Goal: Use online tool/utility: Utilize a website feature to perform a specific function

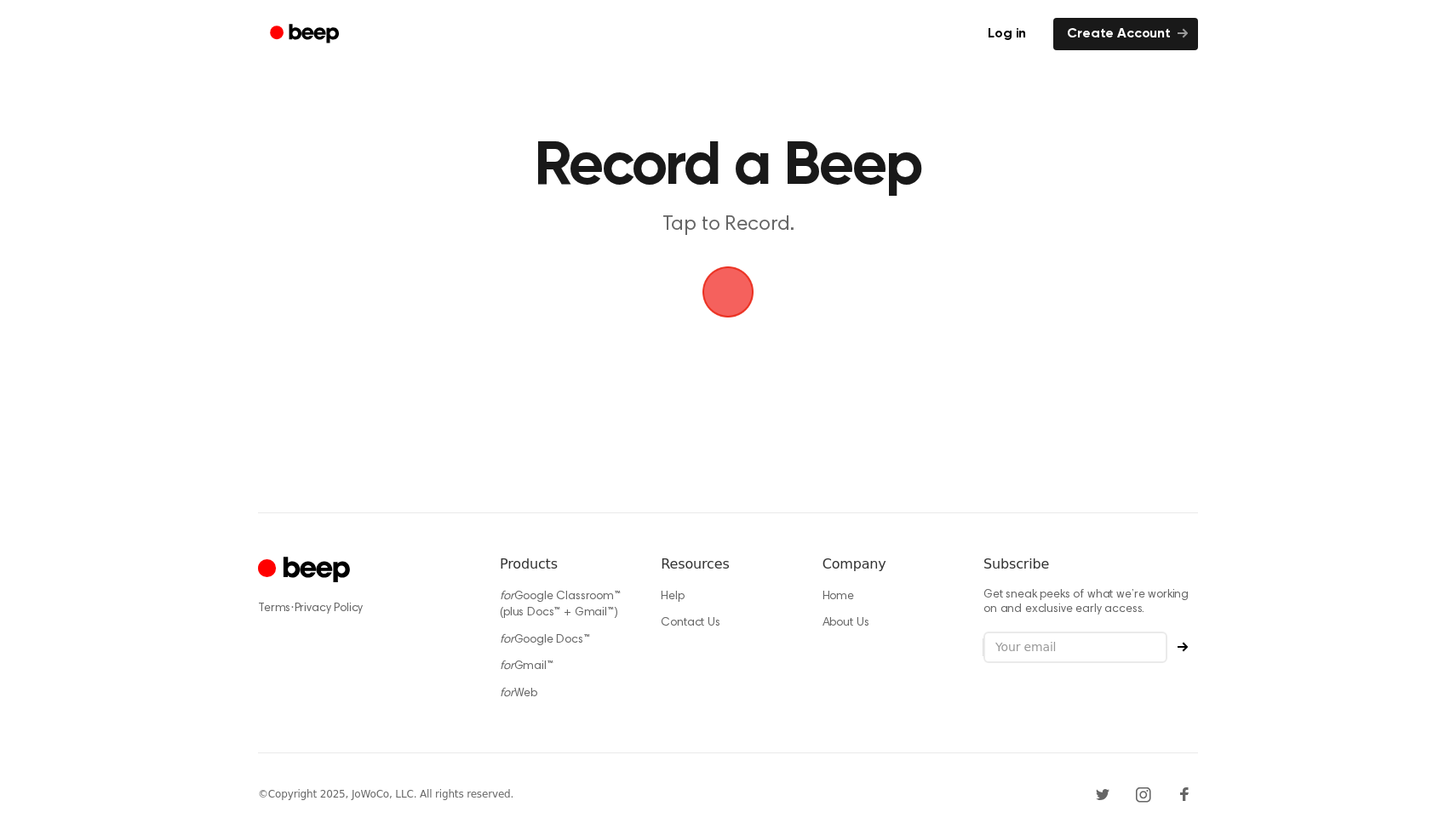
click at [739, 305] on span "button" at bounding box center [728, 292] width 68 height 68
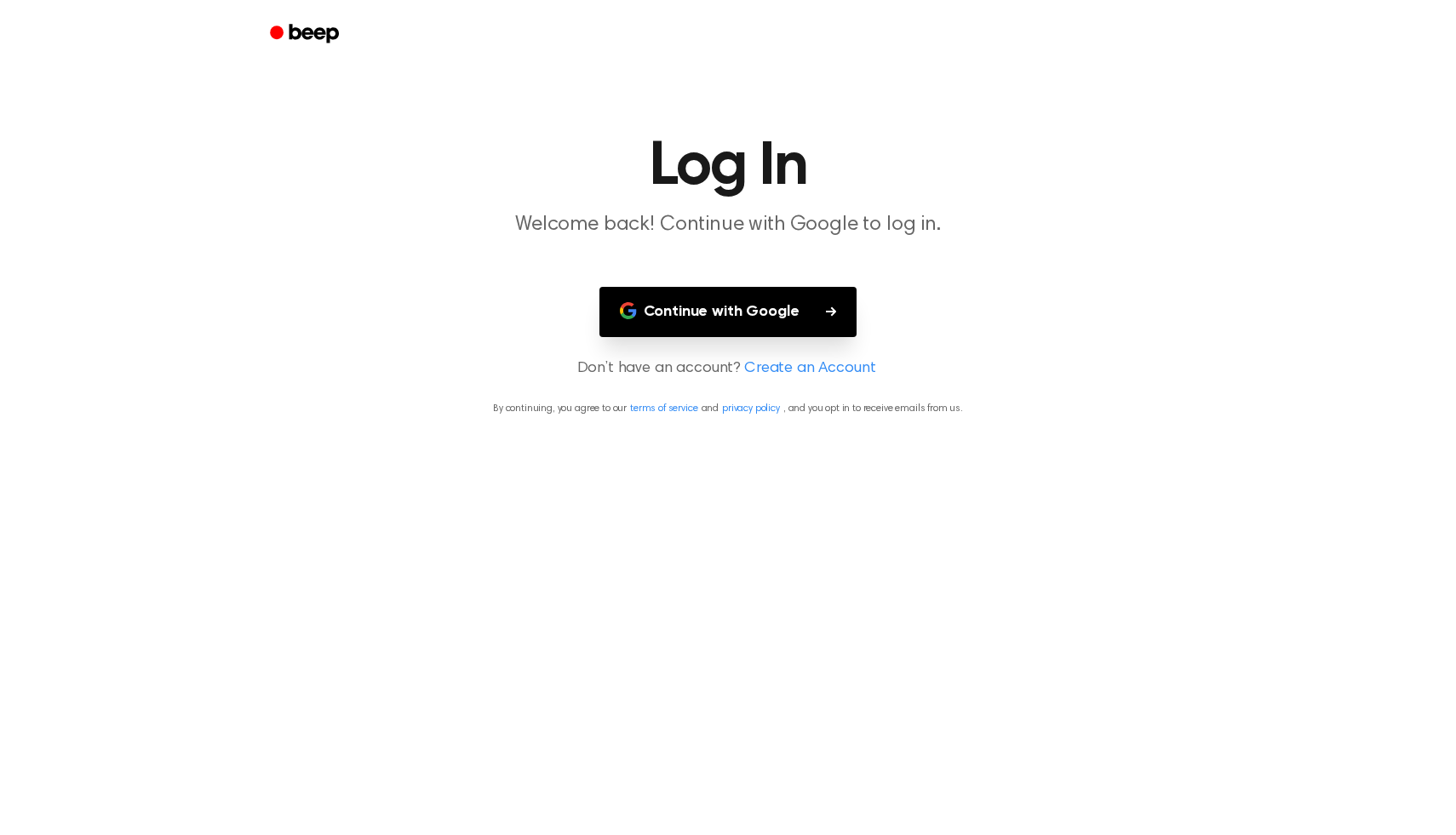
click at [754, 314] on button "Continue with Google" at bounding box center [728, 312] width 258 height 50
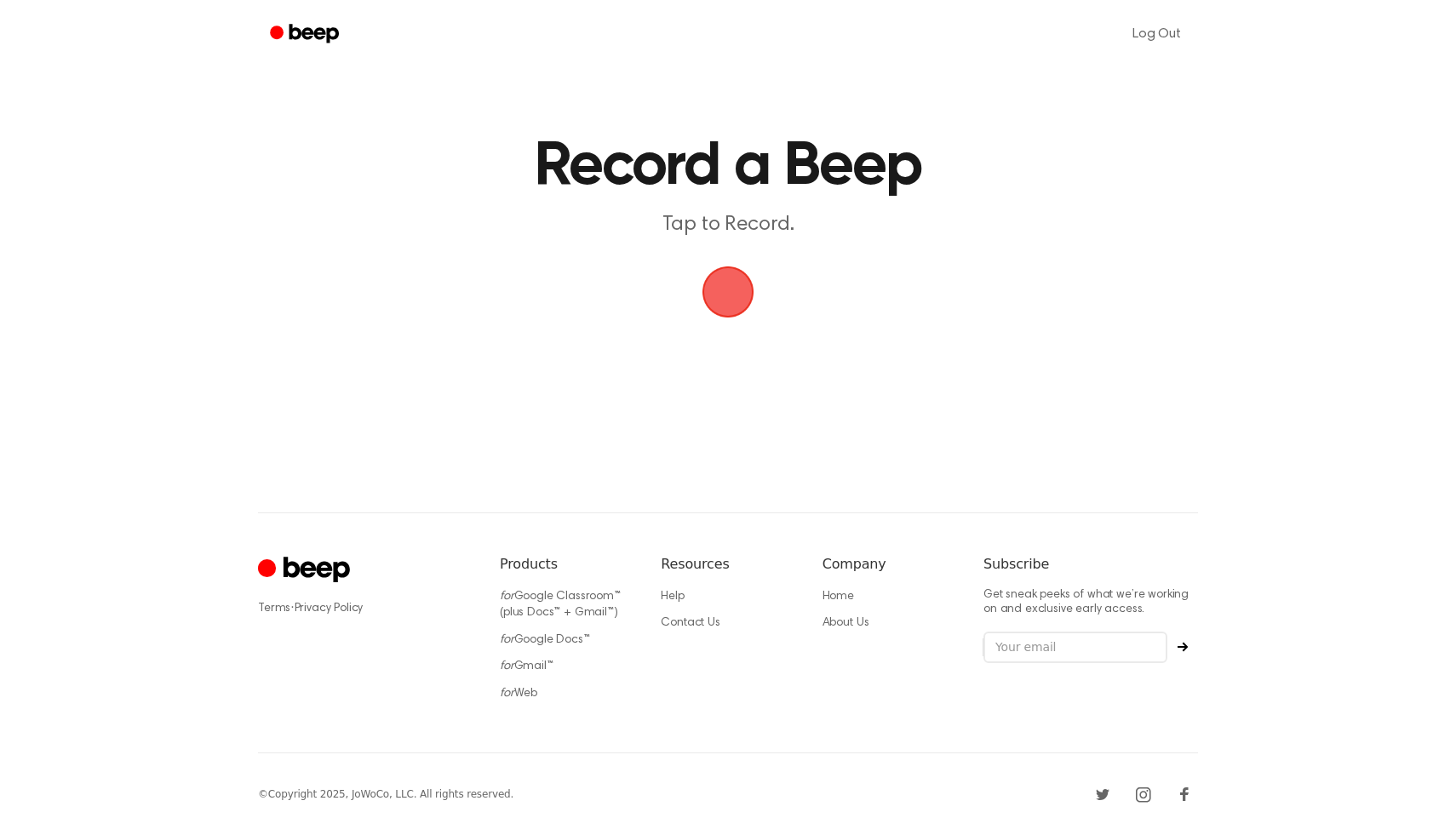
click at [721, 303] on span "button" at bounding box center [728, 292] width 73 height 73
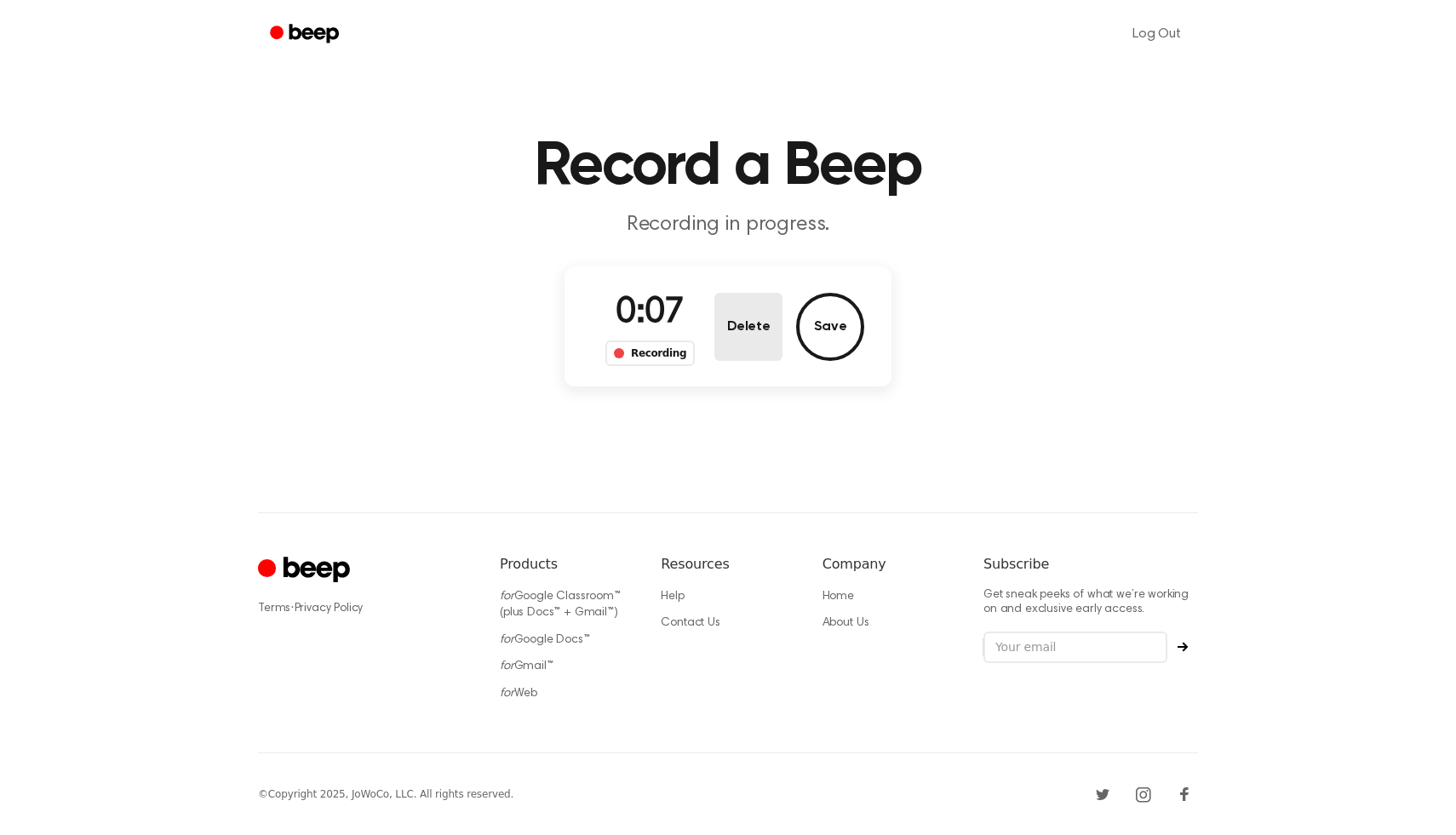
click at [753, 338] on button "Delete" at bounding box center [748, 326] width 68 height 68
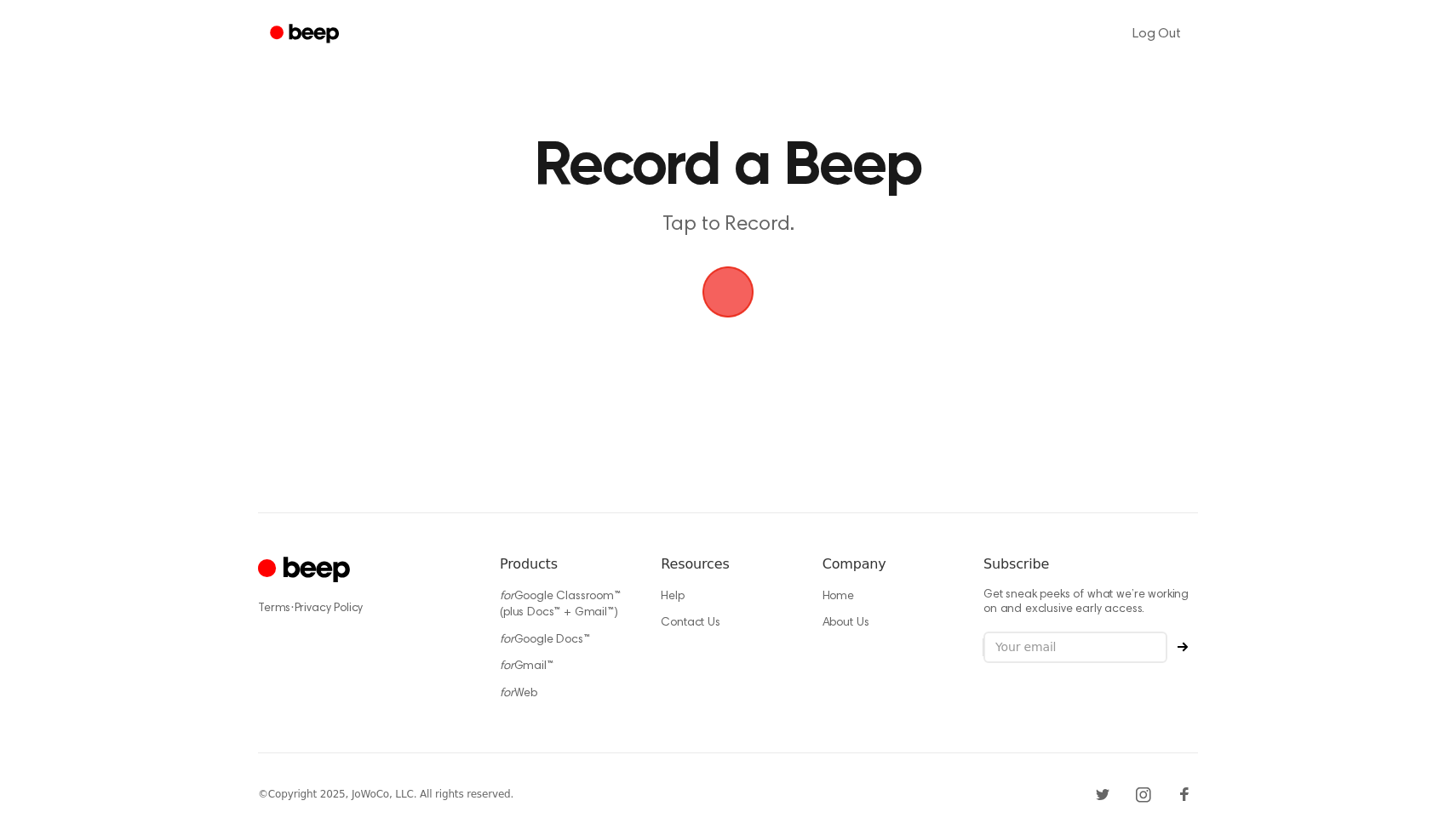
click at [729, 300] on span "button" at bounding box center [728, 292] width 58 height 58
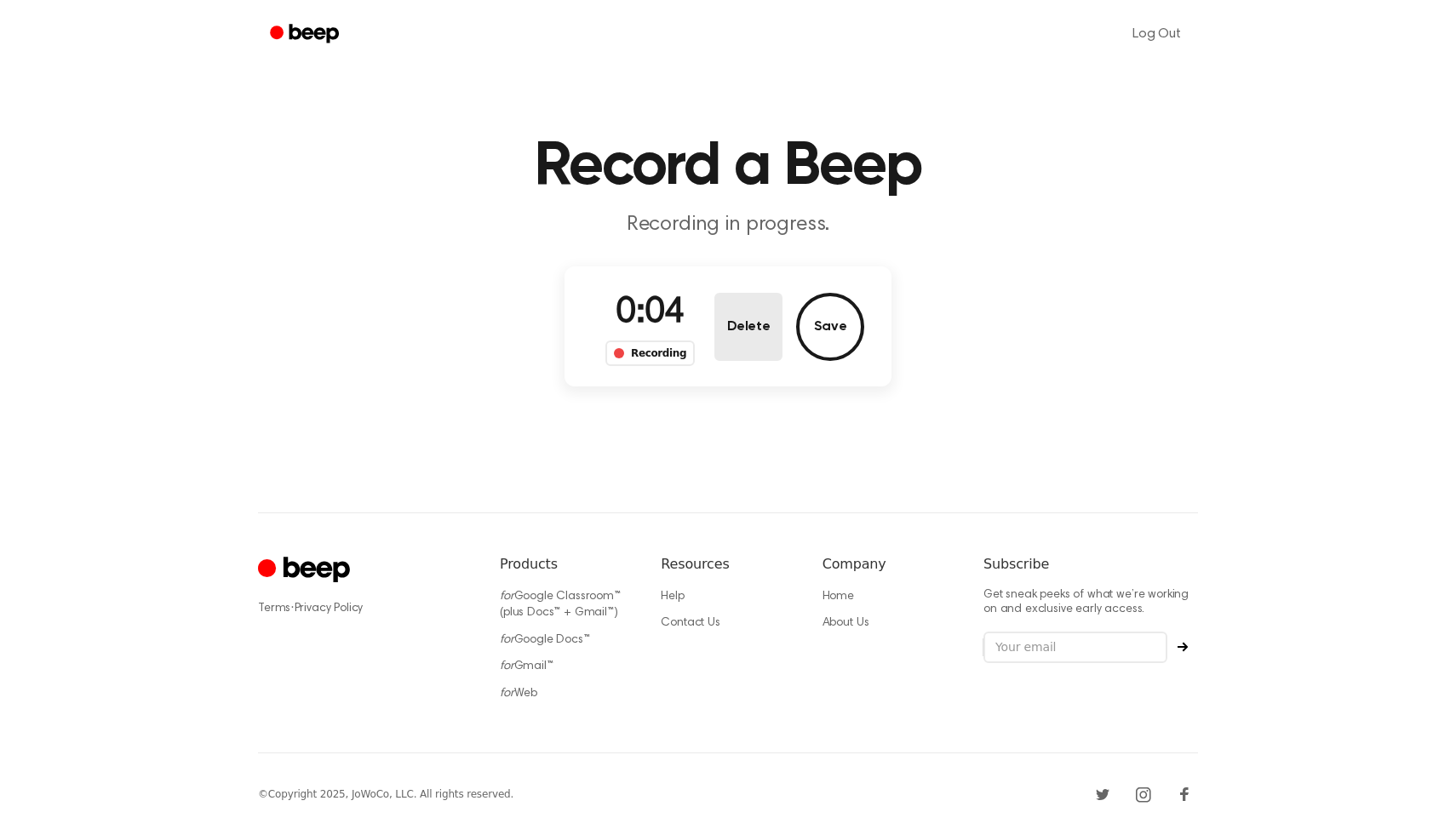
click at [752, 333] on button "Delete" at bounding box center [748, 326] width 68 height 68
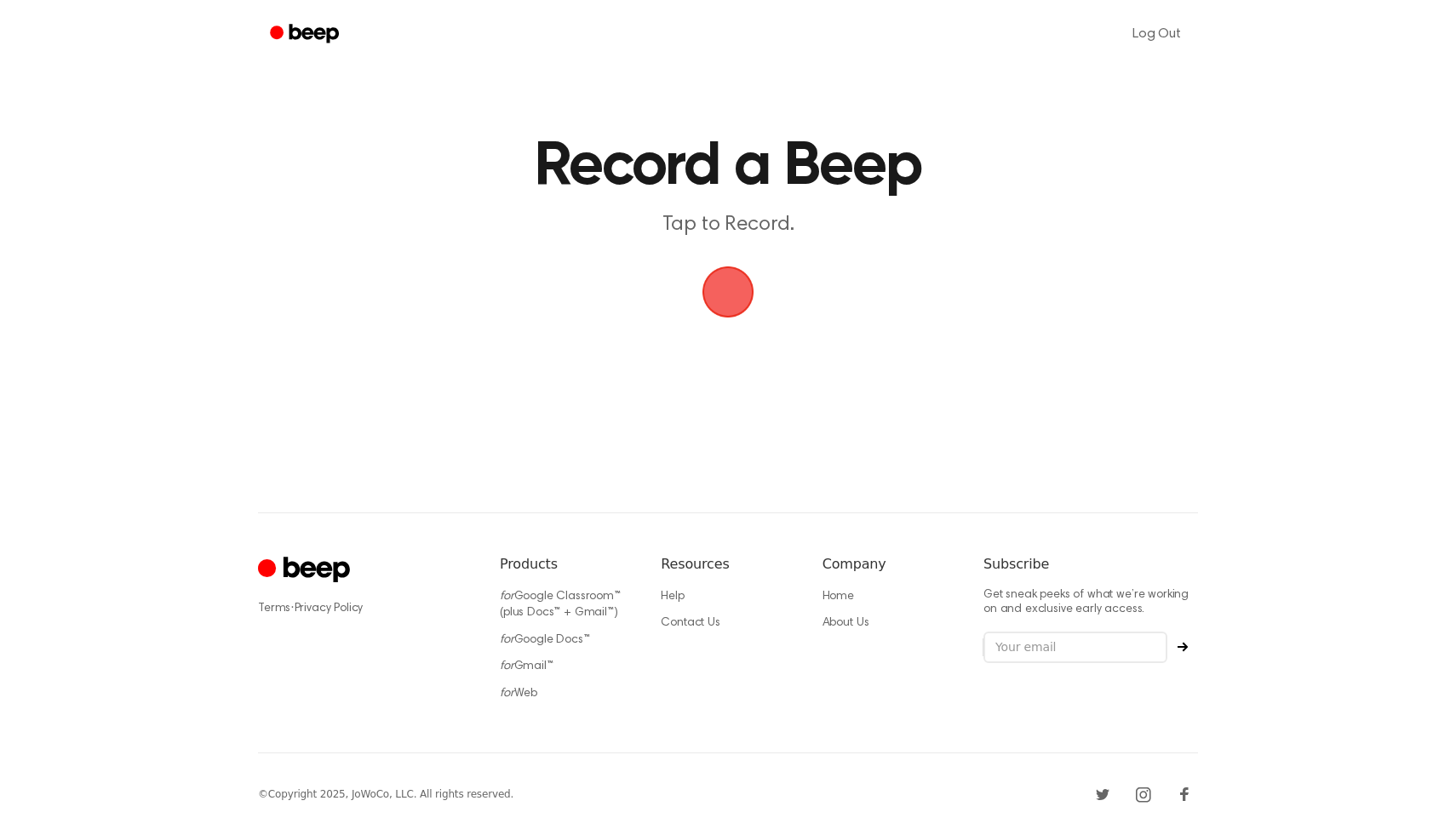
click at [729, 292] on span "button" at bounding box center [728, 292] width 58 height 58
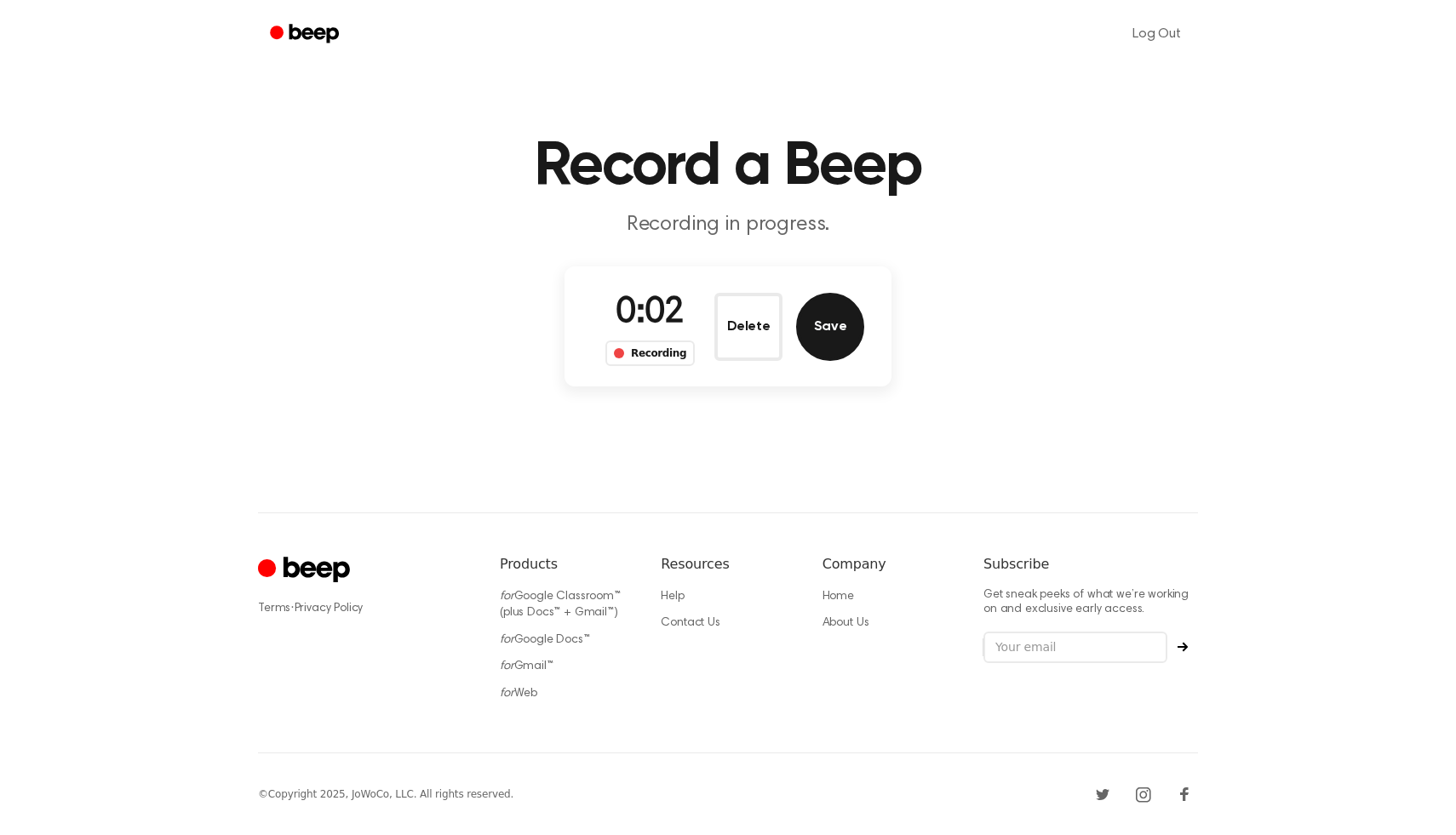
click at [835, 331] on button "Save" at bounding box center [829, 326] width 68 height 68
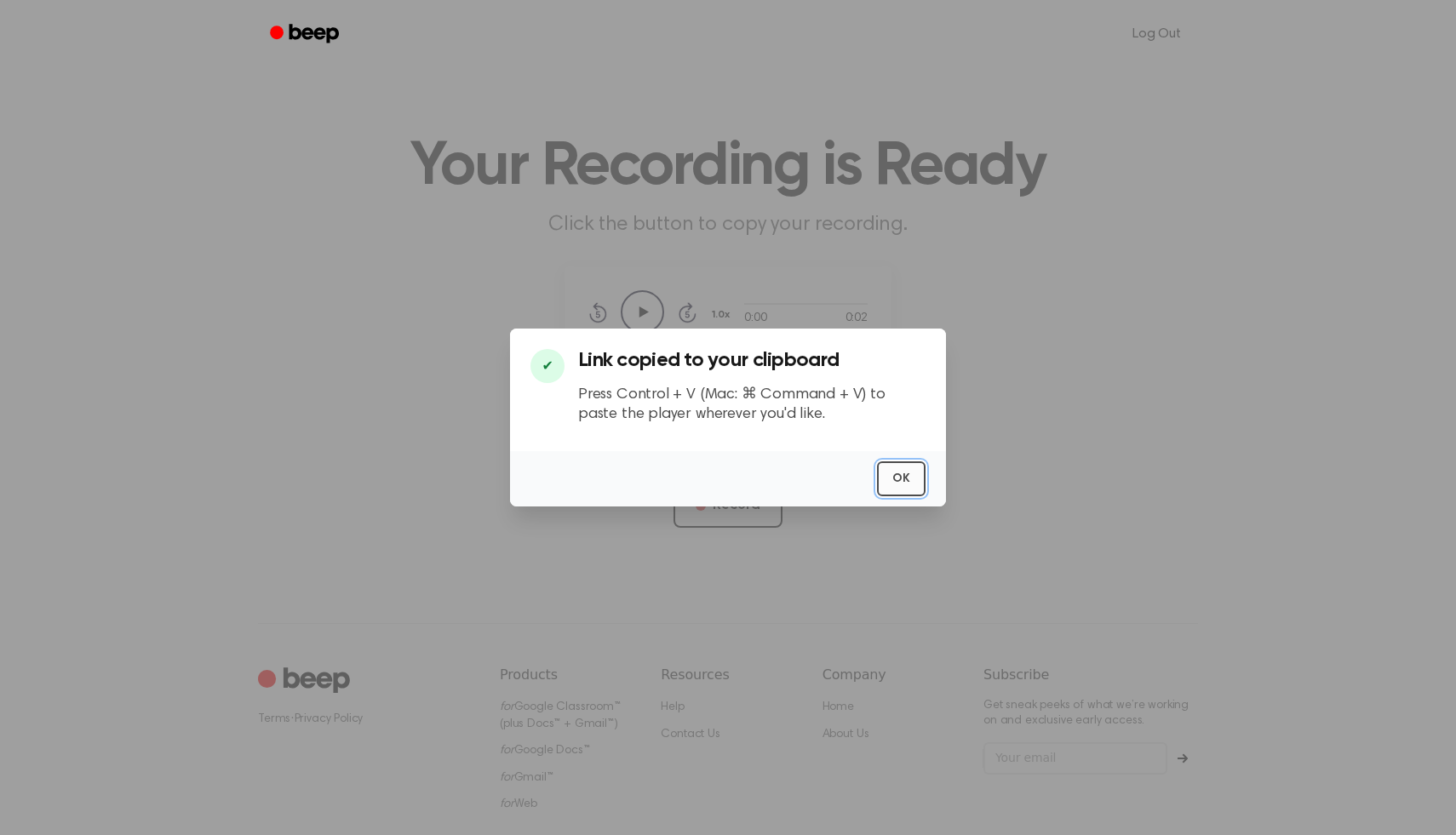
click at [912, 485] on button "OK" at bounding box center [901, 478] width 49 height 35
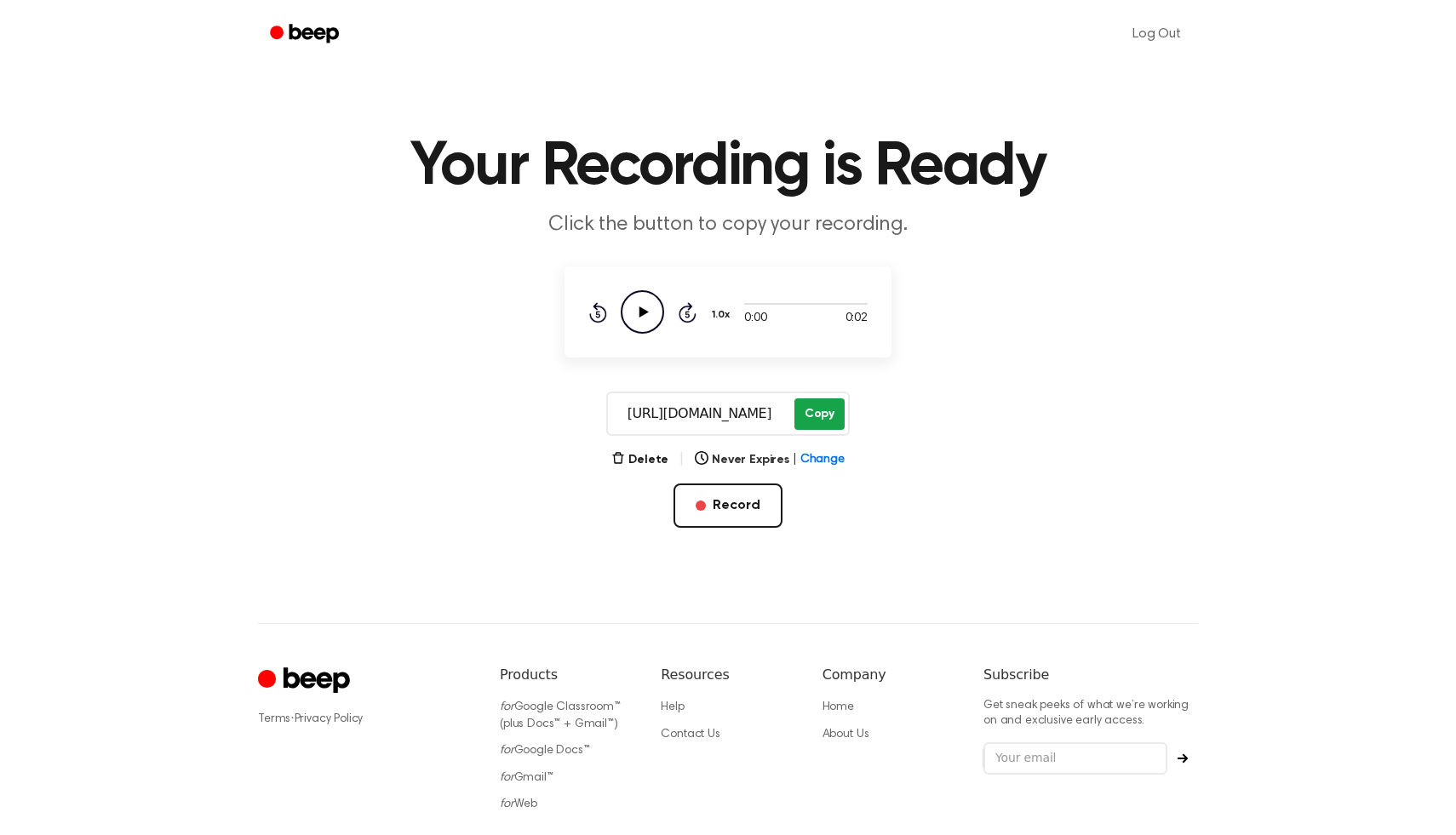
click at [810, 416] on button "Copy" at bounding box center [820, 415] width 50 height 32
